Goal: Task Accomplishment & Management: Manage account settings

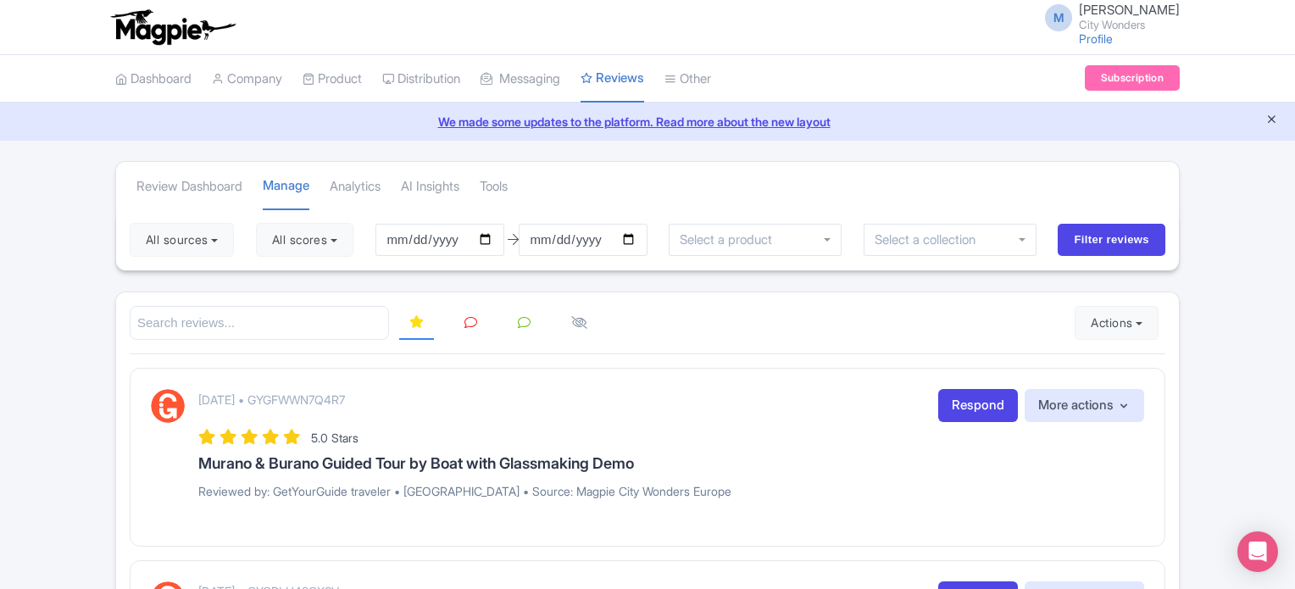
click at [1276, 122] on icon "Close announcement" at bounding box center [1271, 119] width 13 height 13
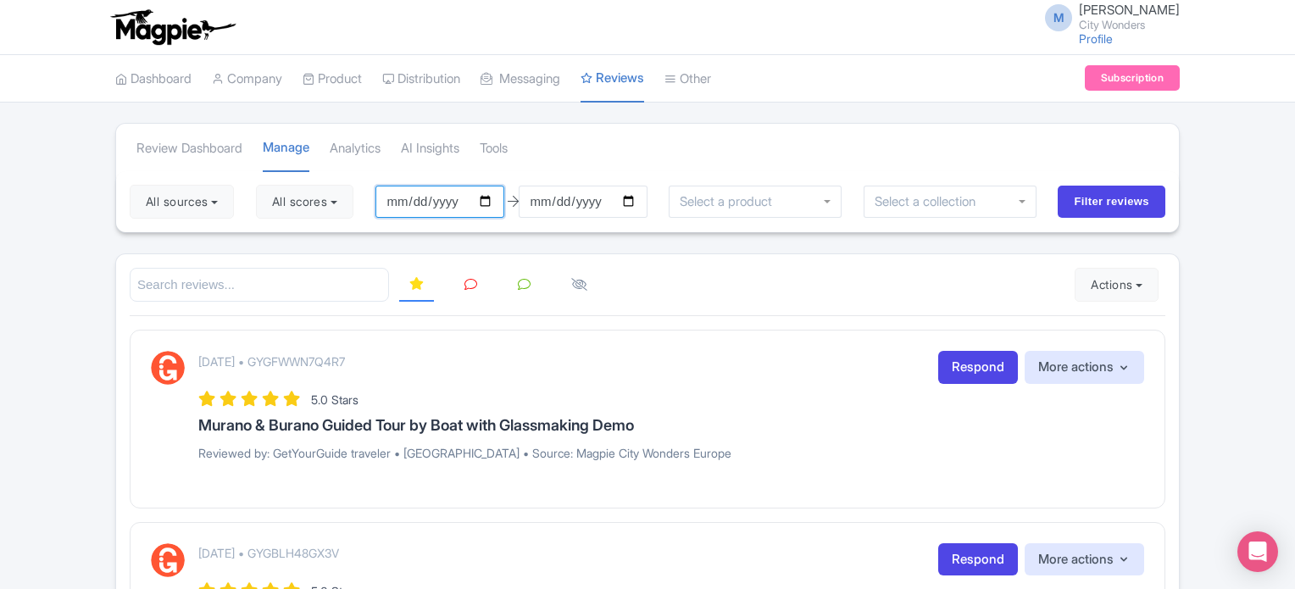
click at [498, 201] on input "2025-05-21" at bounding box center [439, 202] width 129 height 32
type input "[DATE]"
click at [332, 203] on button "All scores" at bounding box center [304, 202] width 97 height 34
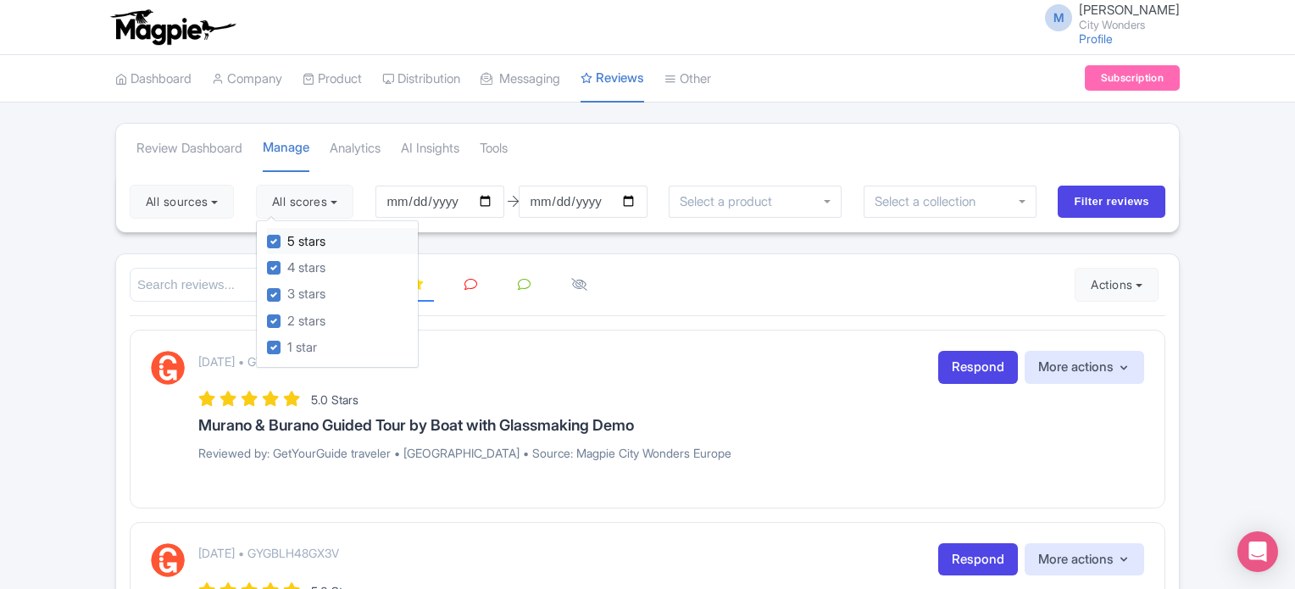
click at [285, 242] on div "5 stars" at bounding box center [342, 241] width 151 height 26
click at [275, 247] on div "5 stars" at bounding box center [342, 241] width 151 height 26
click at [287, 267] on label "4 stars" at bounding box center [306, 268] width 38 height 19
click at [287, 267] on input "4 stars" at bounding box center [292, 263] width 11 height 11
checkbox input "false"
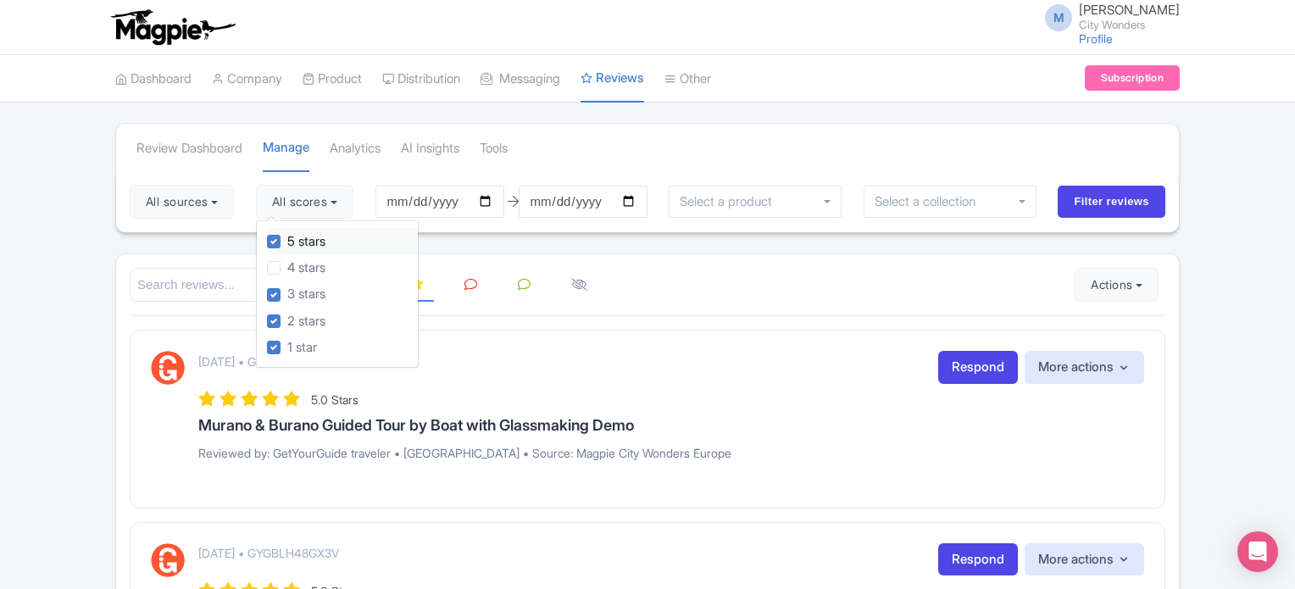
click at [287, 237] on label "5 stars" at bounding box center [306, 241] width 38 height 19
click at [287, 237] on input "5 stars" at bounding box center [292, 236] width 11 height 11
checkbox input "false"
click at [1115, 192] on input "Filter reviews" at bounding box center [1112, 202] width 108 height 32
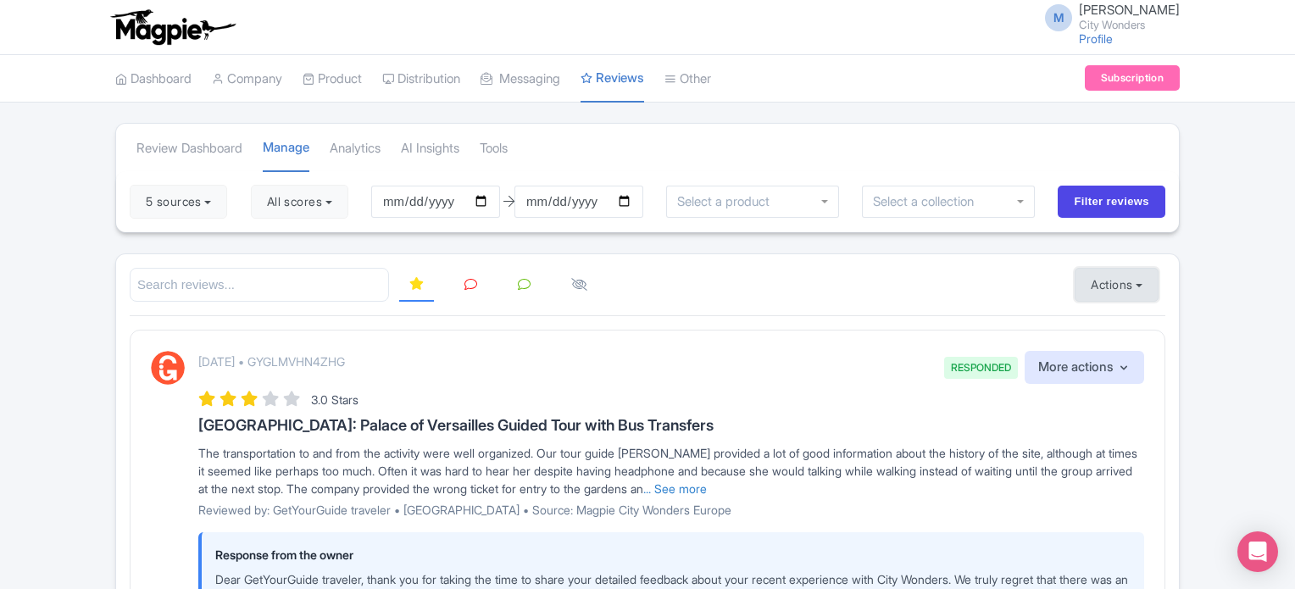
click at [1112, 289] on button "Actions" at bounding box center [1117, 285] width 84 height 34
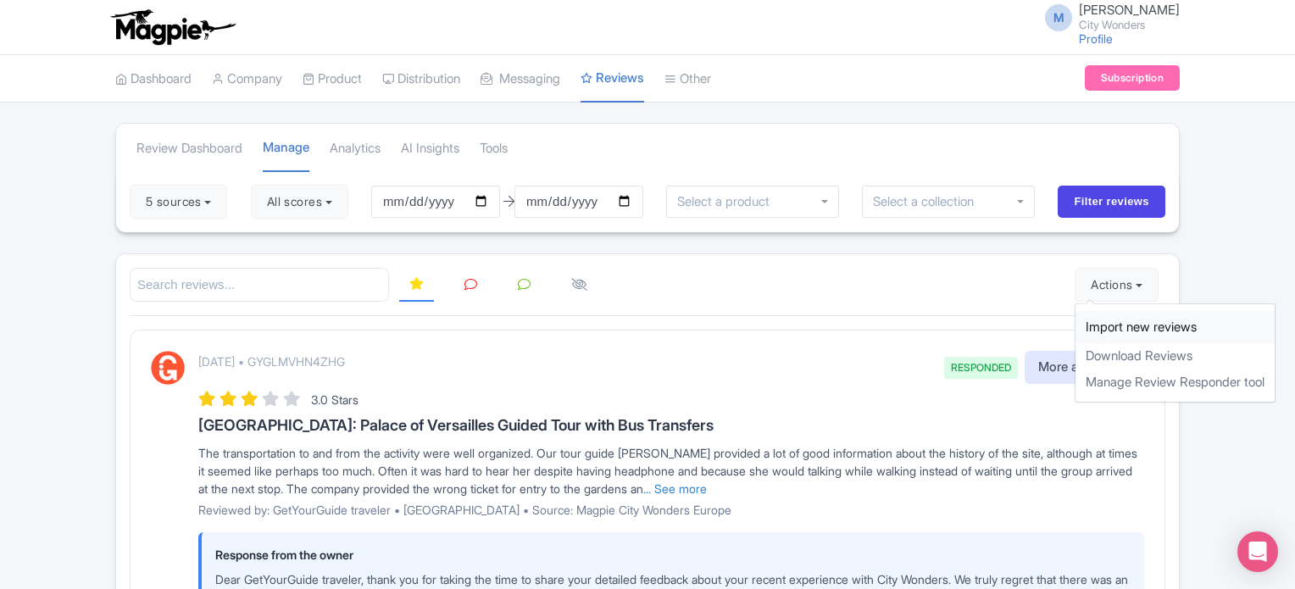
click at [1098, 321] on link "Import new reviews" at bounding box center [1175, 327] width 199 height 33
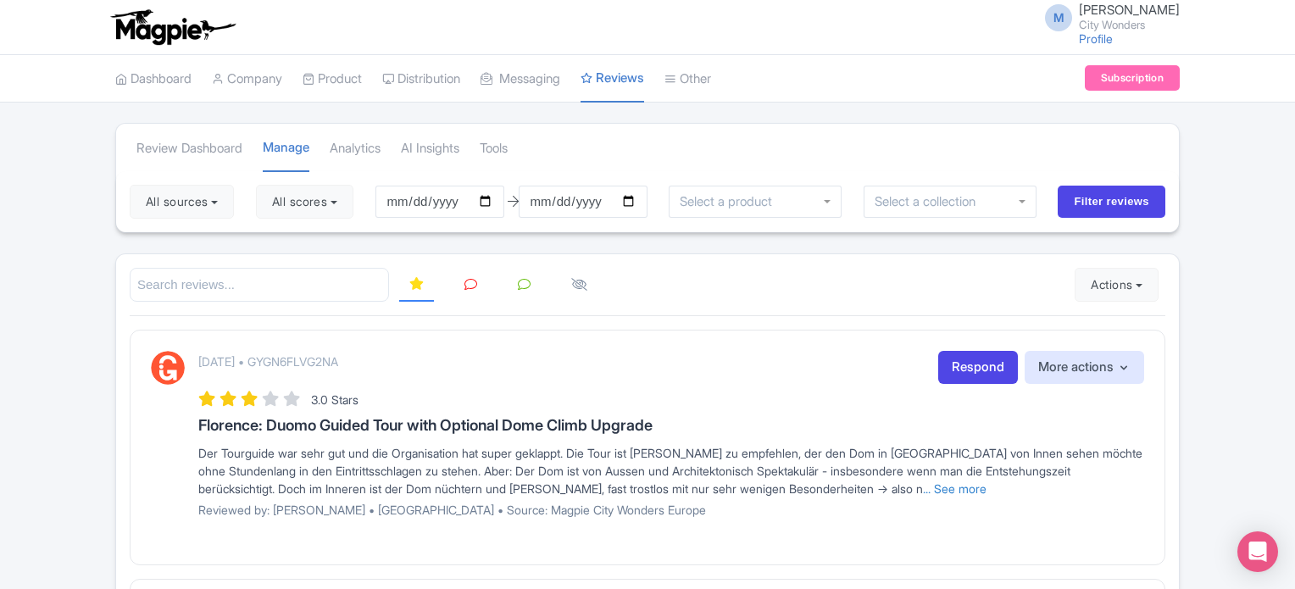
click at [346, 203] on button "All scores" at bounding box center [304, 202] width 97 height 34
click at [287, 236] on label "5 stars" at bounding box center [306, 241] width 38 height 19
click at [287, 236] on input "5 stars" at bounding box center [292, 236] width 11 height 11
checkbox input "false"
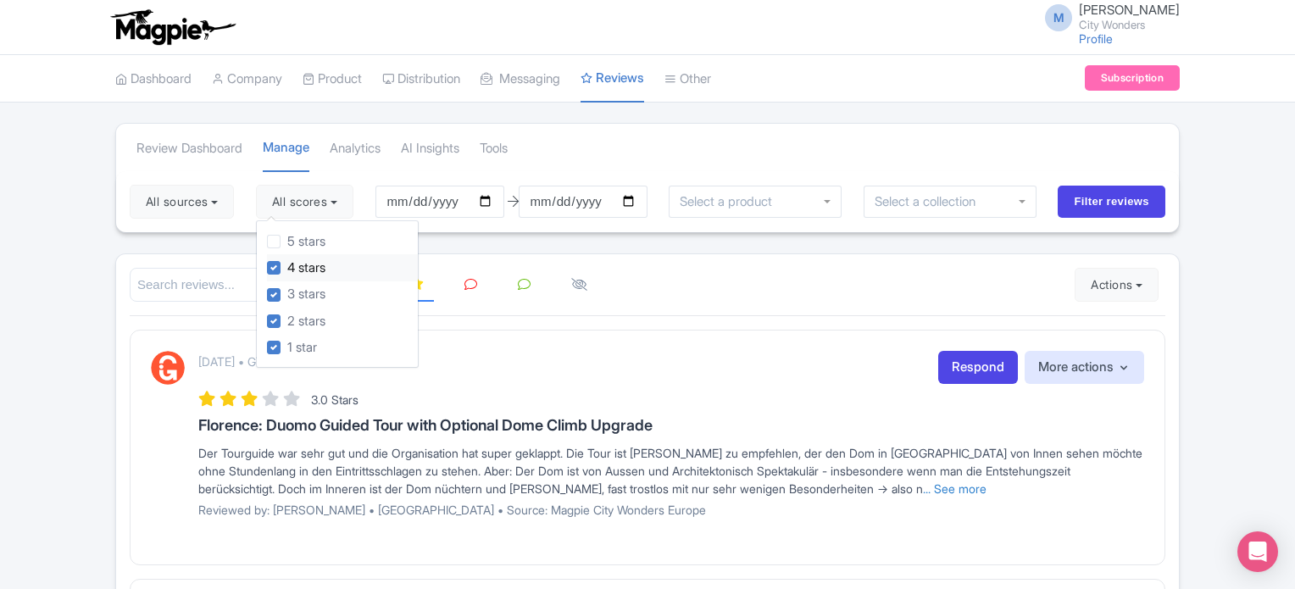
click at [275, 259] on div "4 stars" at bounding box center [342, 267] width 151 height 26
click at [287, 268] on label "4 stars" at bounding box center [306, 268] width 38 height 19
click at [287, 268] on input "4 stars" at bounding box center [292, 263] width 11 height 11
checkbox input "false"
click at [1098, 199] on input "Filter reviews" at bounding box center [1112, 202] width 108 height 32
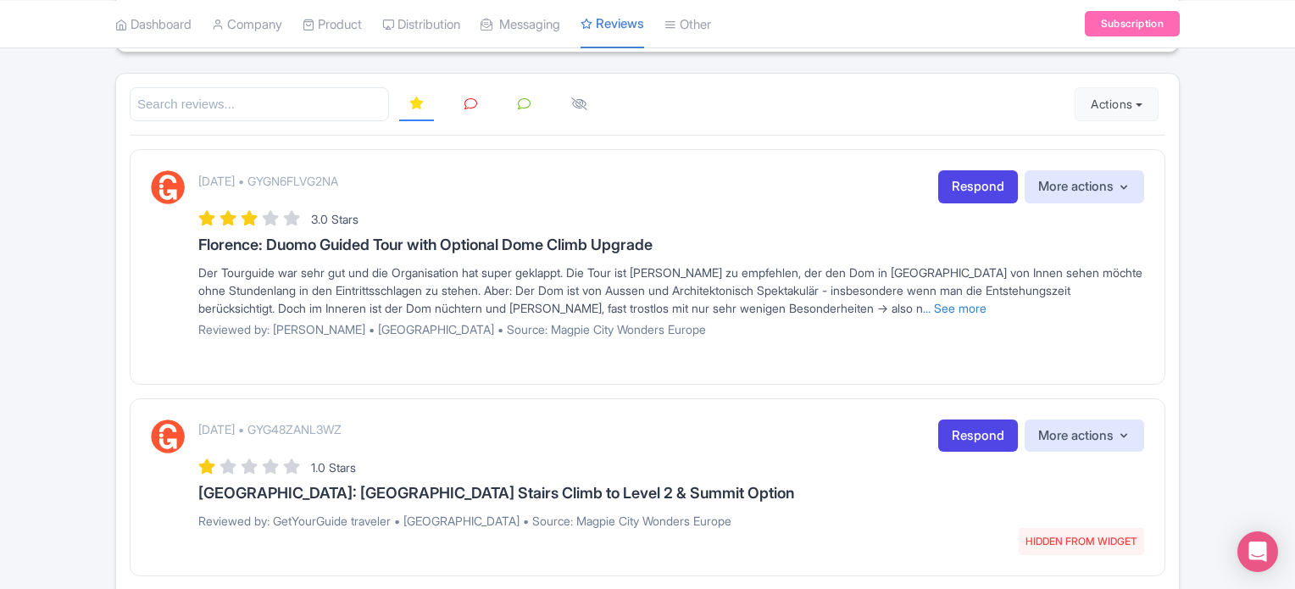
scroll to position [180, 0]
